Goal: Task Accomplishment & Management: Use online tool/utility

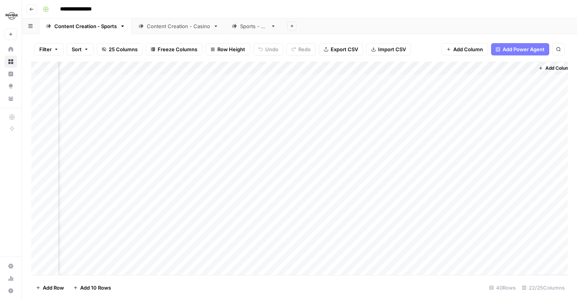
scroll to position [0, 1229]
click at [367, 82] on div "Add Column" at bounding box center [299, 168] width 536 height 213
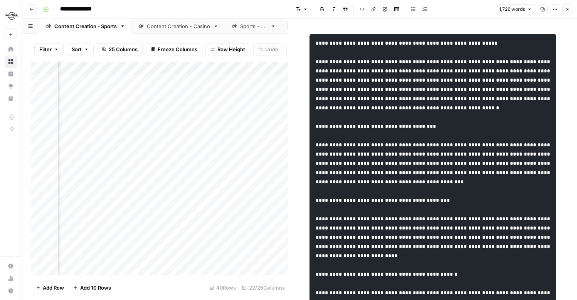
click at [569, 11] on icon "button" at bounding box center [567, 9] width 5 height 5
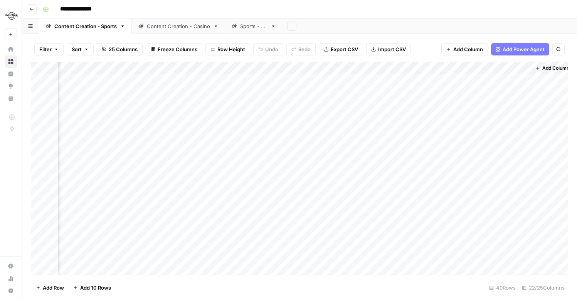
scroll to position [0, 1219]
click at [525, 83] on div "Add Column" at bounding box center [299, 168] width 536 height 213
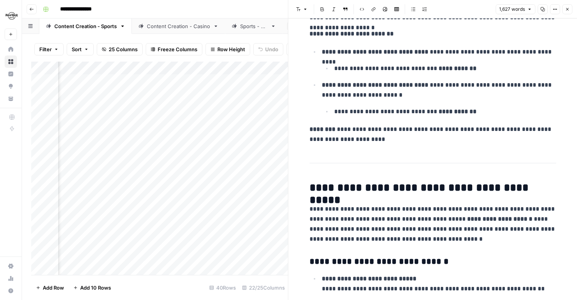
scroll to position [1002, 0]
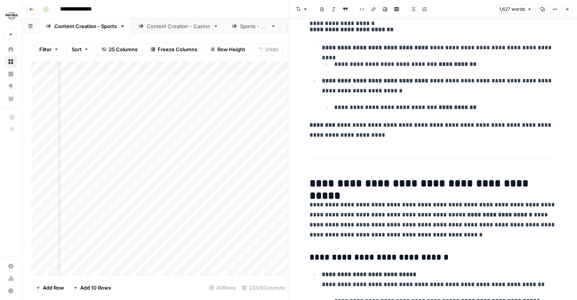
click at [569, 5] on button "Close" at bounding box center [567, 9] width 10 height 10
